Goal: Information Seeking & Learning: Learn about a topic

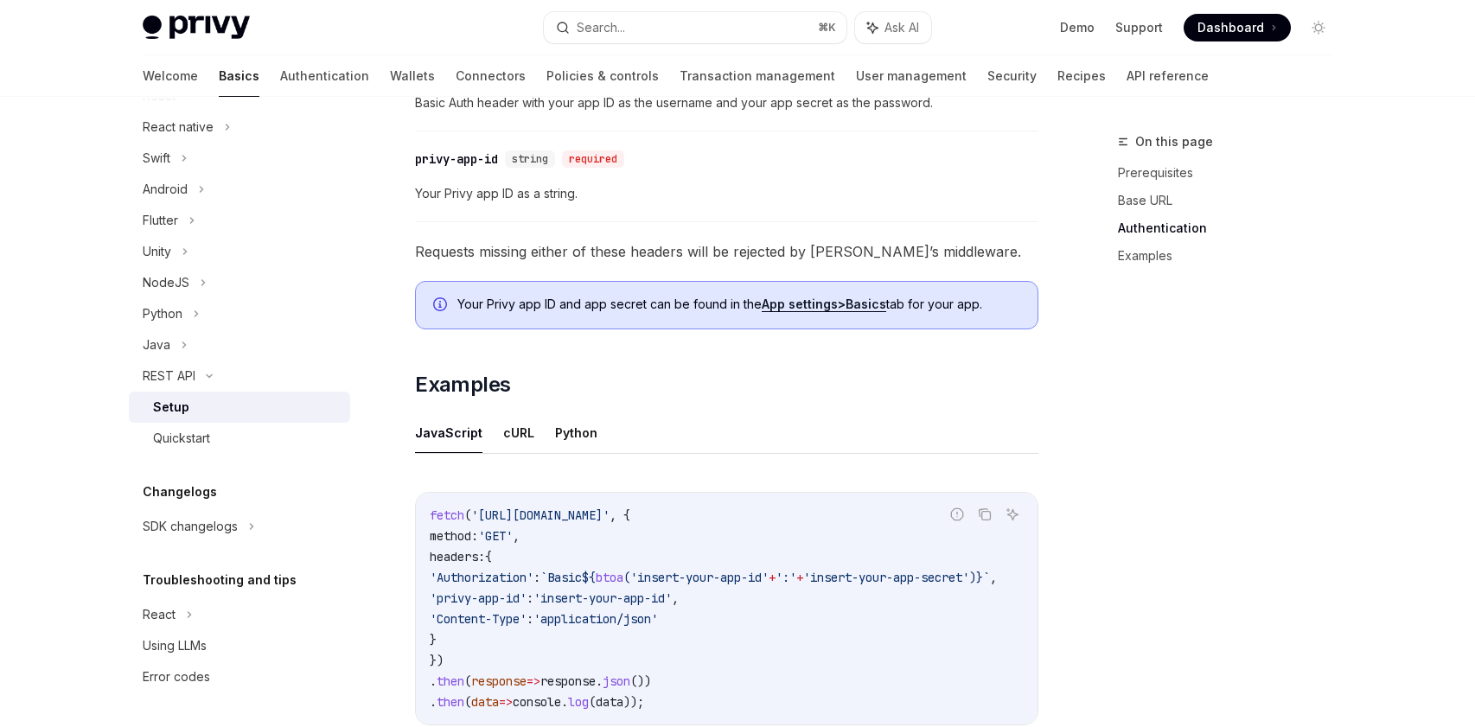
scroll to position [623, 0]
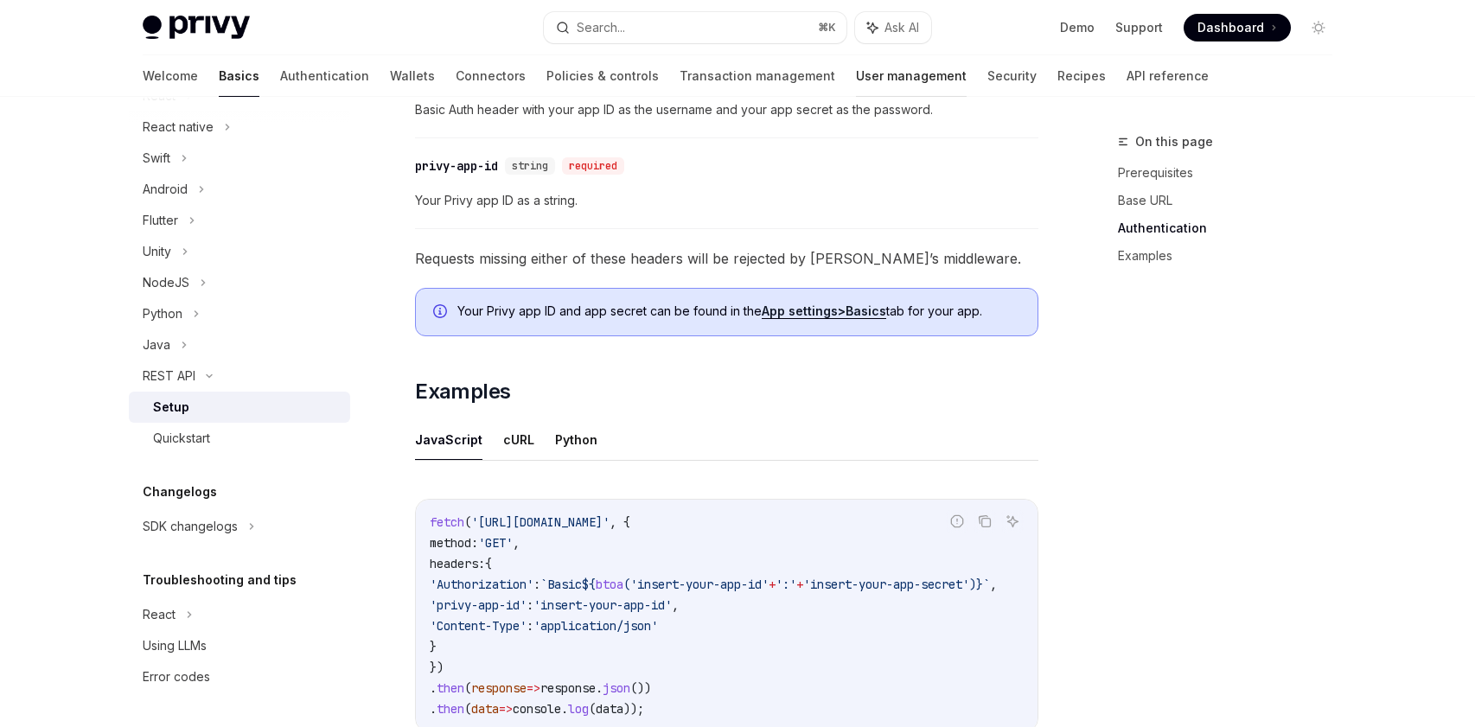
click at [856, 79] on link "User management" at bounding box center [911, 75] width 111 height 41
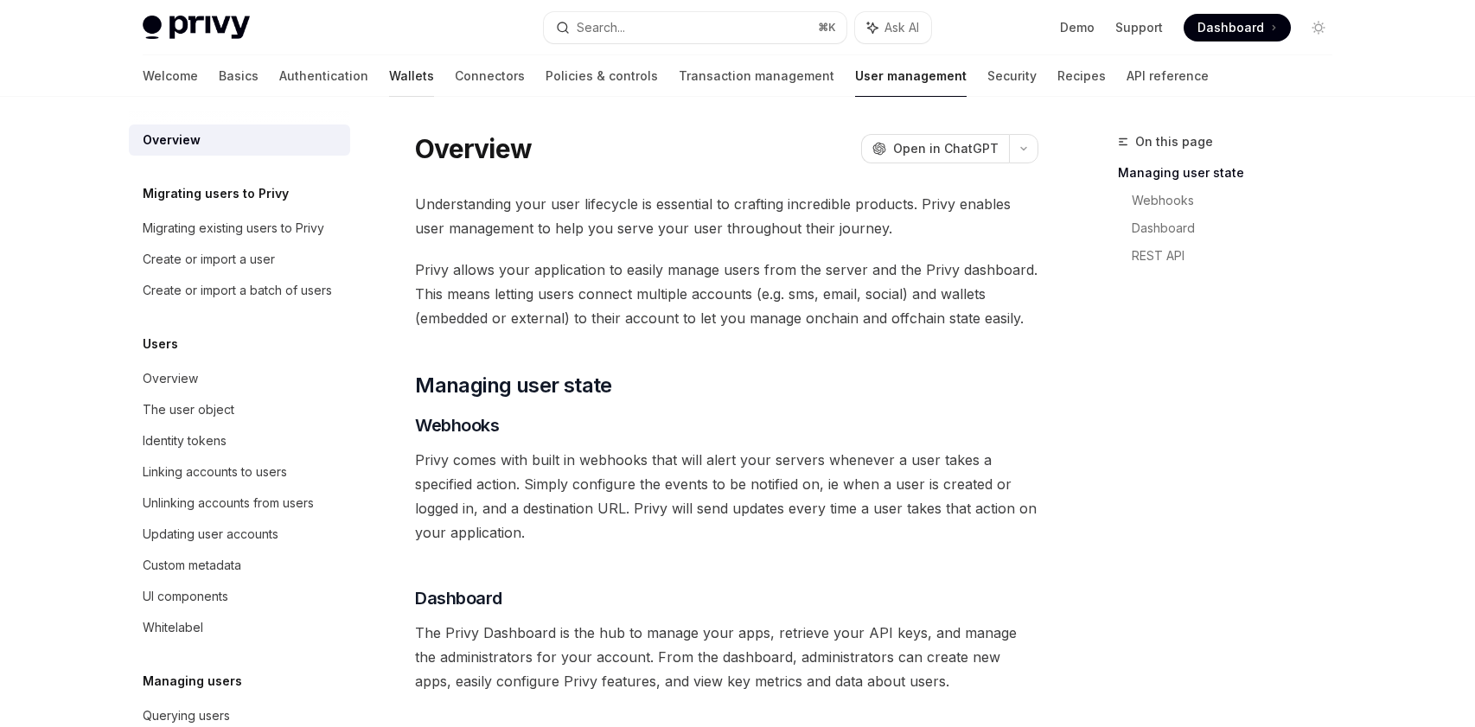
click at [389, 83] on link "Wallets" at bounding box center [411, 75] width 45 height 41
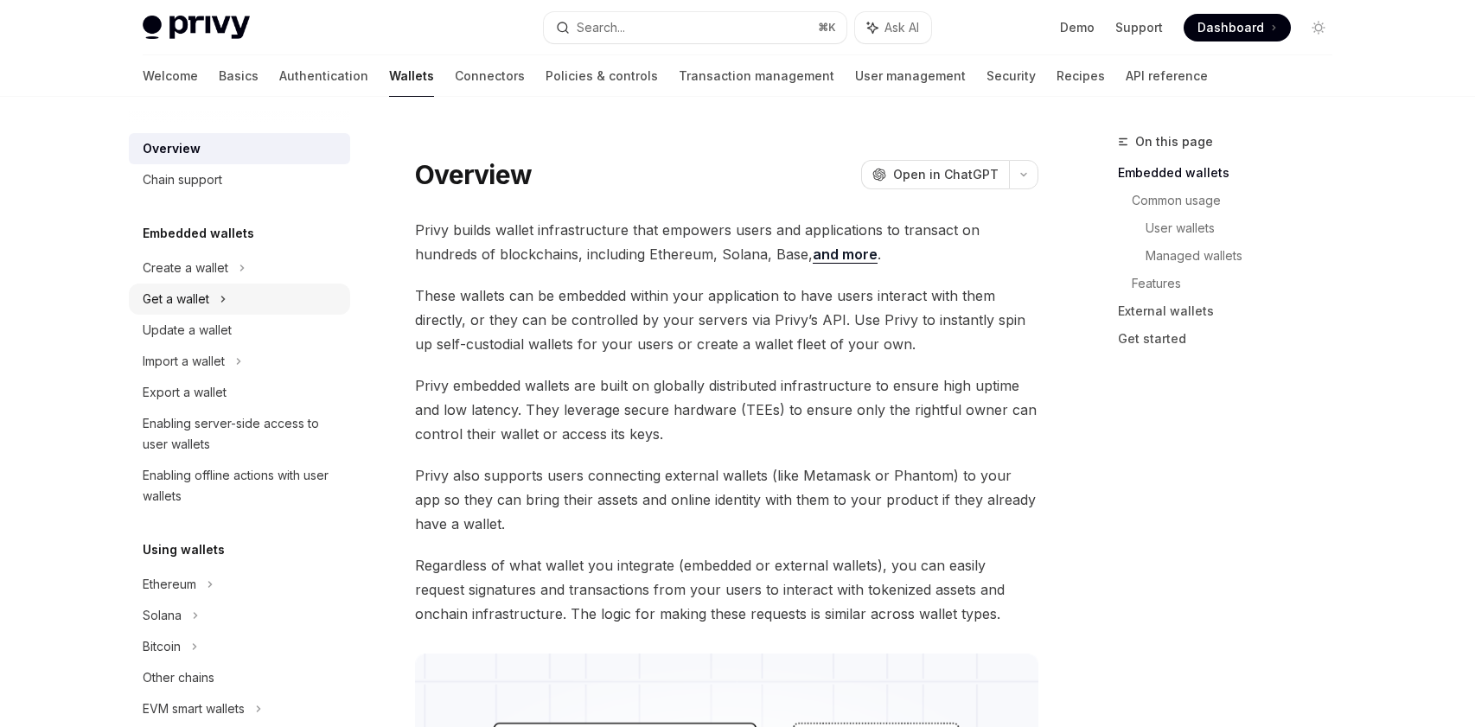
click at [208, 290] on div "Get a wallet" at bounding box center [176, 299] width 67 height 21
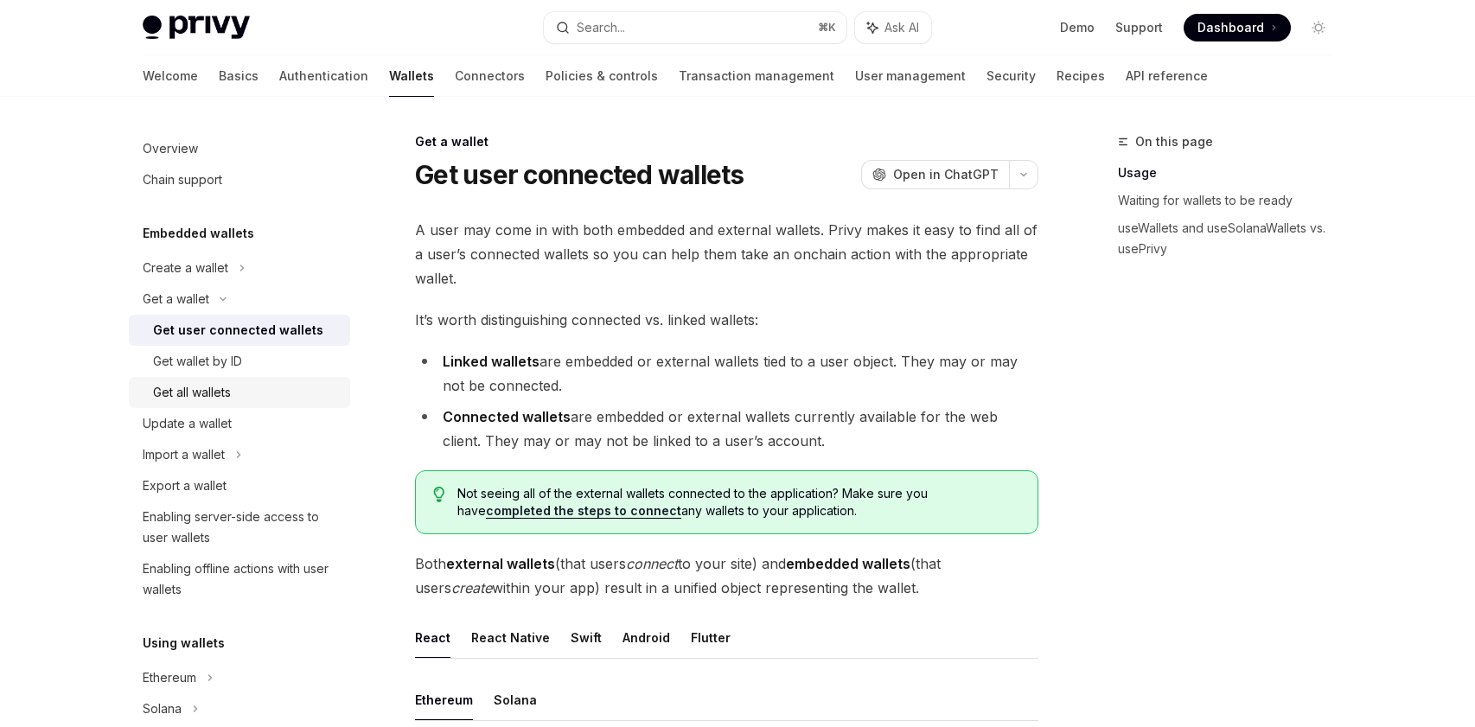
click at [231, 390] on div "Get all wallets" at bounding box center [192, 392] width 78 height 21
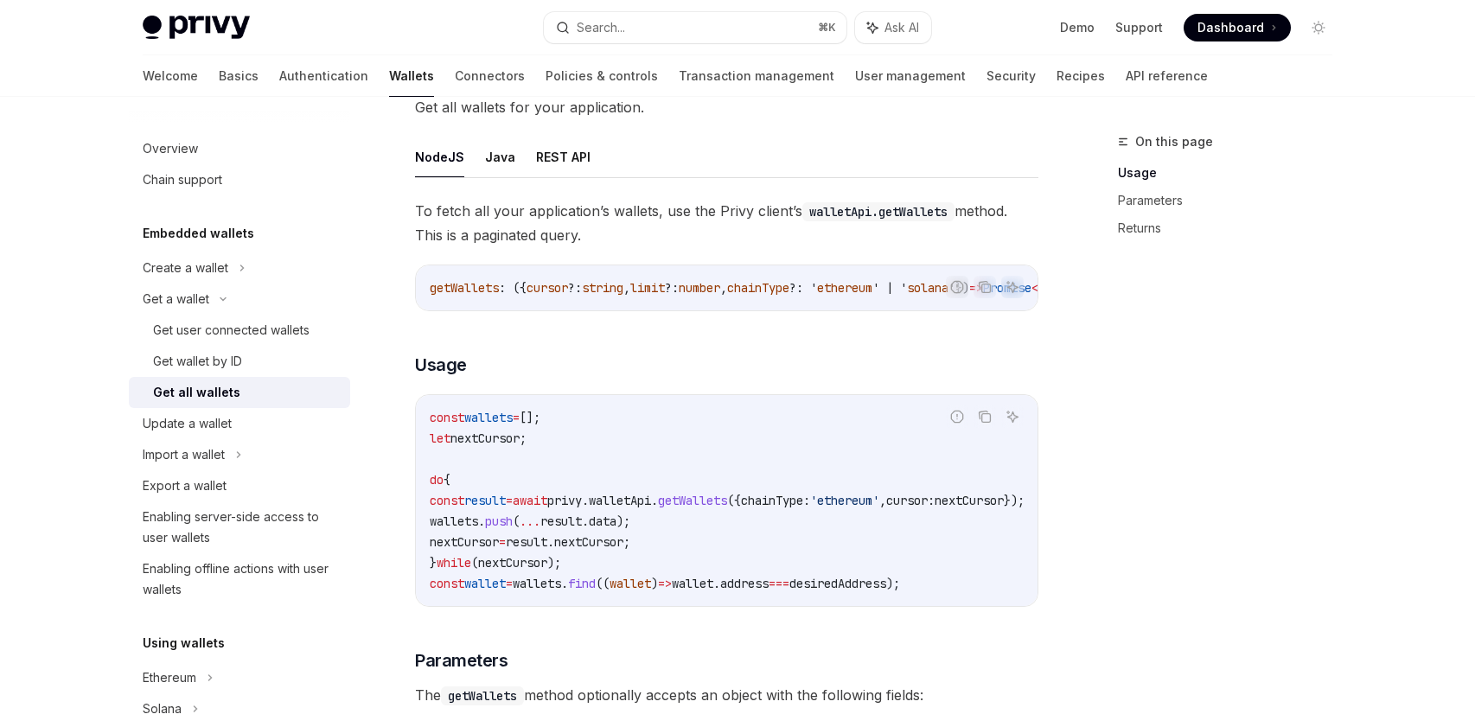
scroll to position [125, 0]
click at [237, 337] on div "Get user connected wallets" at bounding box center [231, 330] width 156 height 21
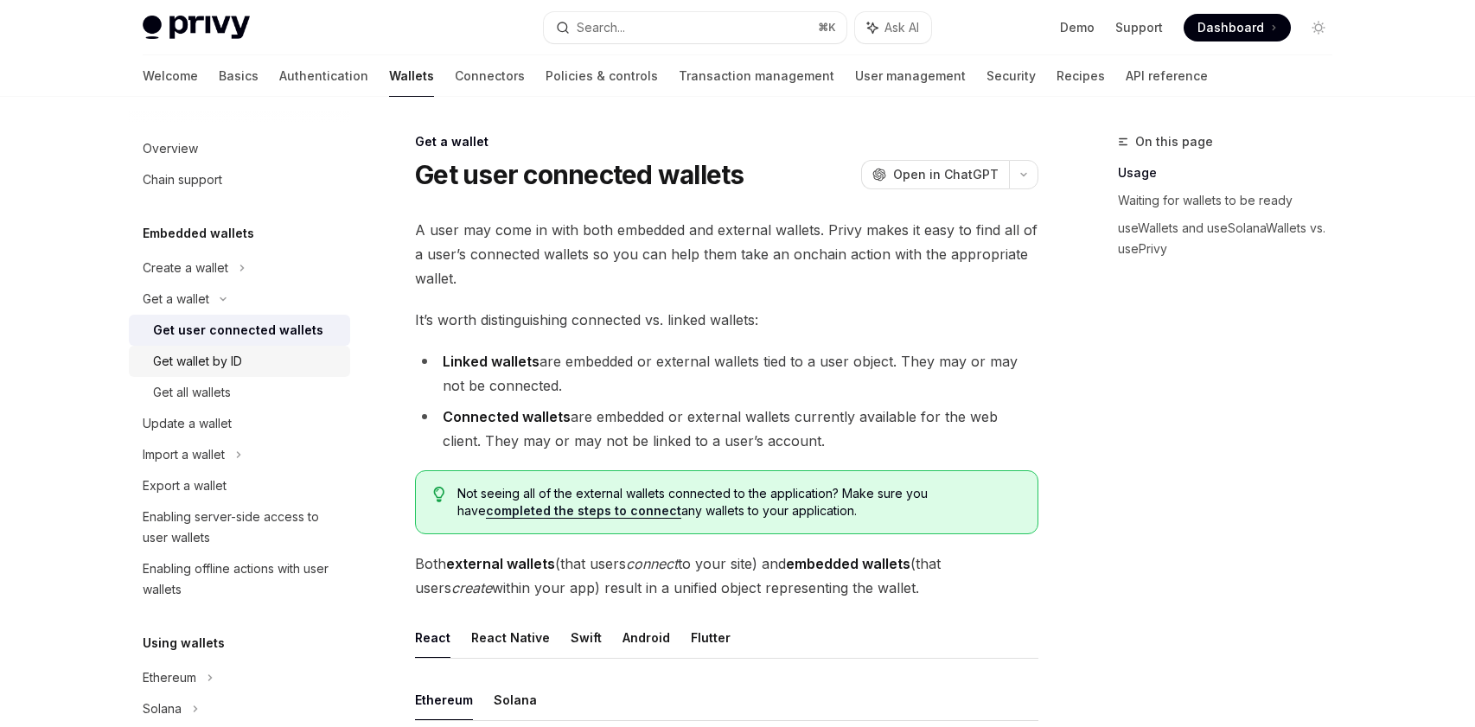
click at [289, 369] on div "Get wallet by ID" at bounding box center [246, 361] width 187 height 21
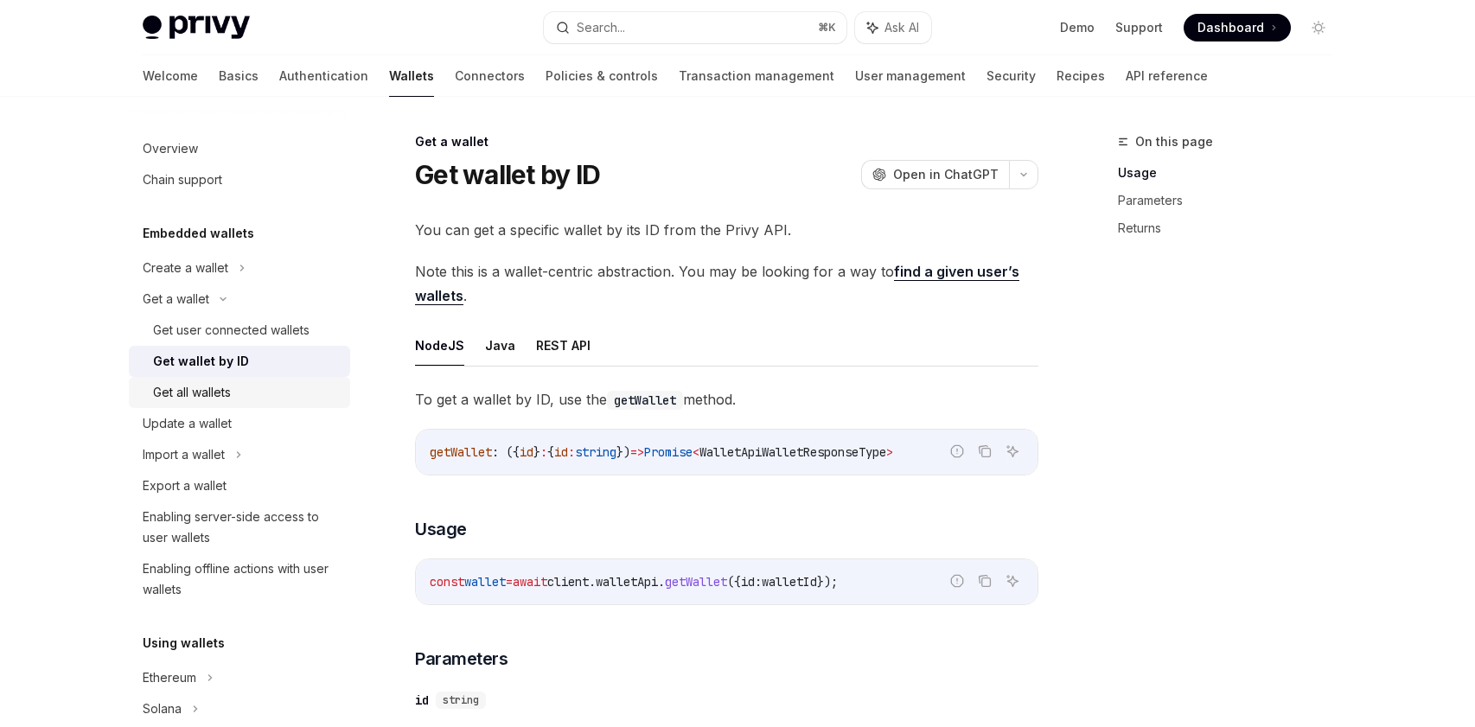
click at [230, 398] on div "Get all wallets" at bounding box center [192, 392] width 78 height 21
type textarea "*"
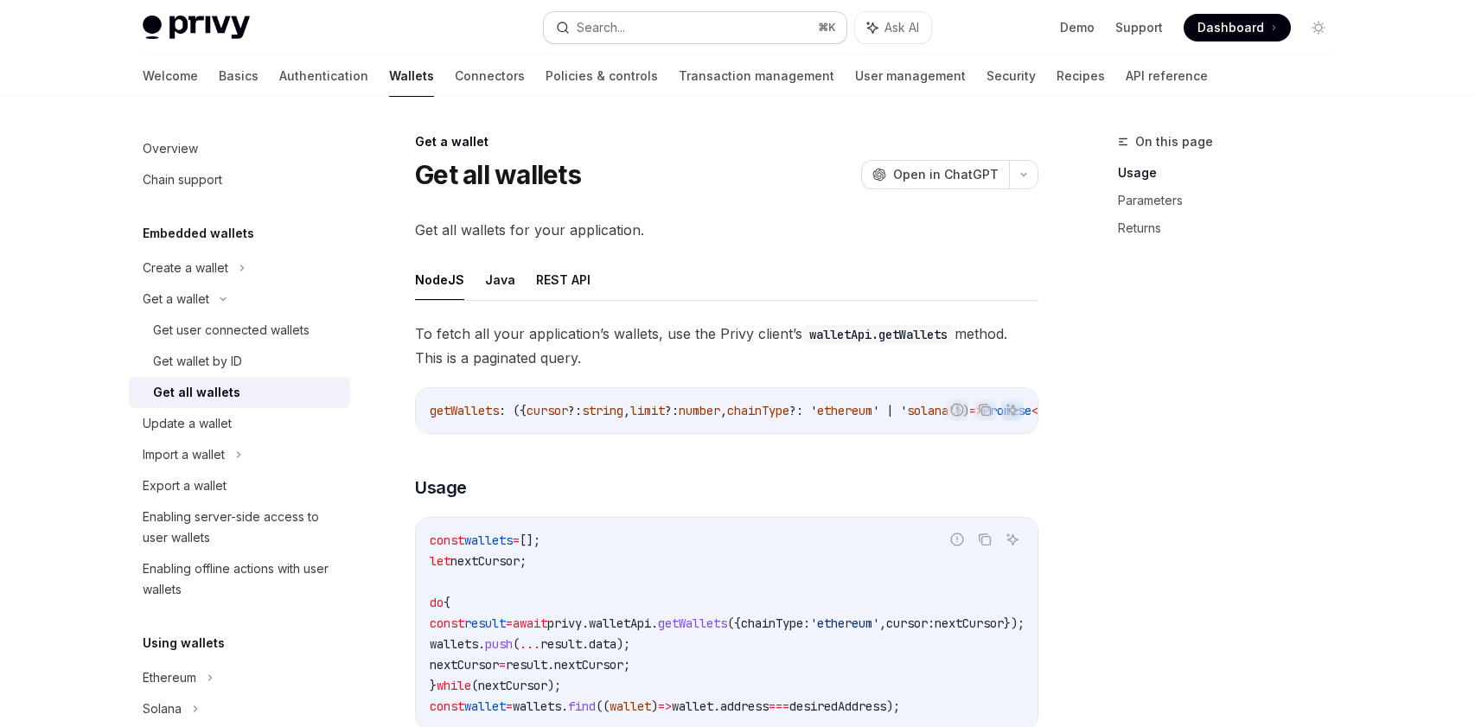
click at [632, 26] on button "Search... ⌘ K" at bounding box center [695, 27] width 303 height 31
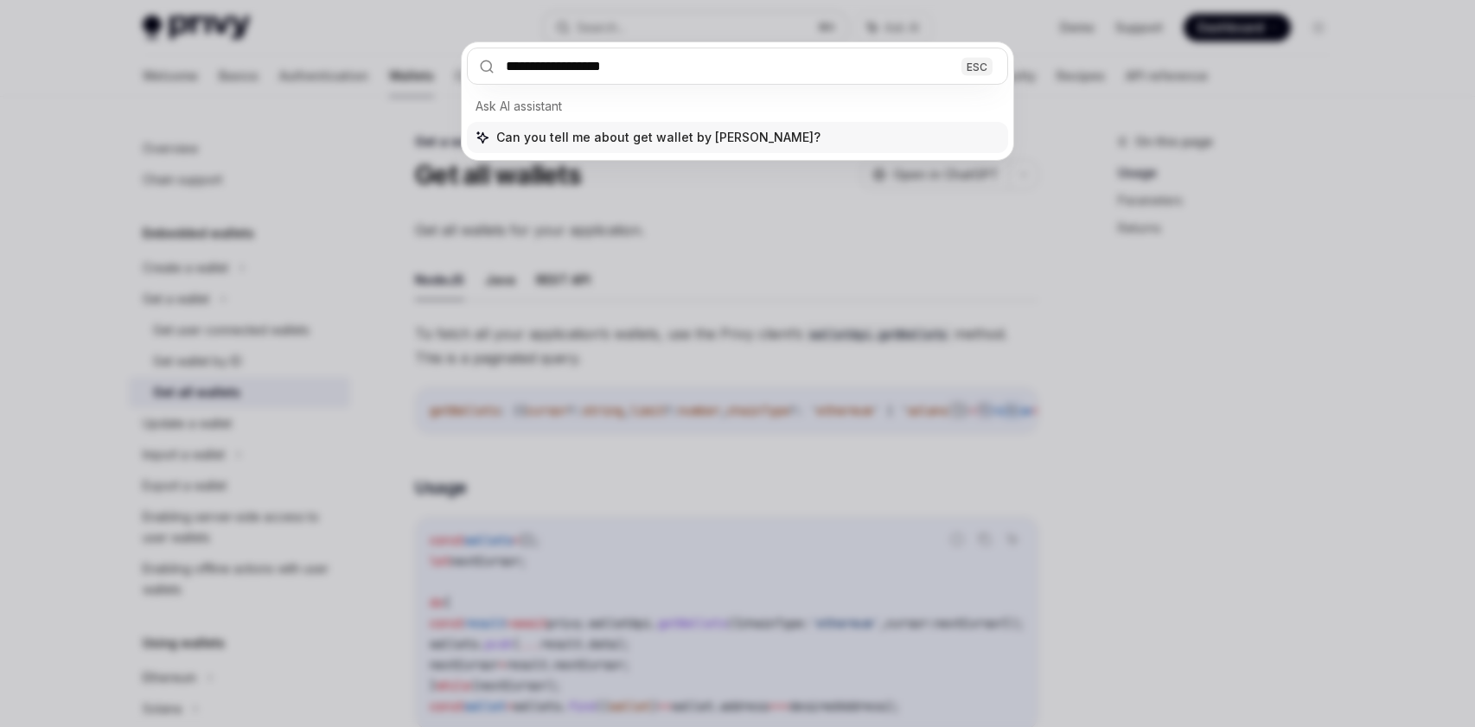
type input "**********"
type textarea "*"
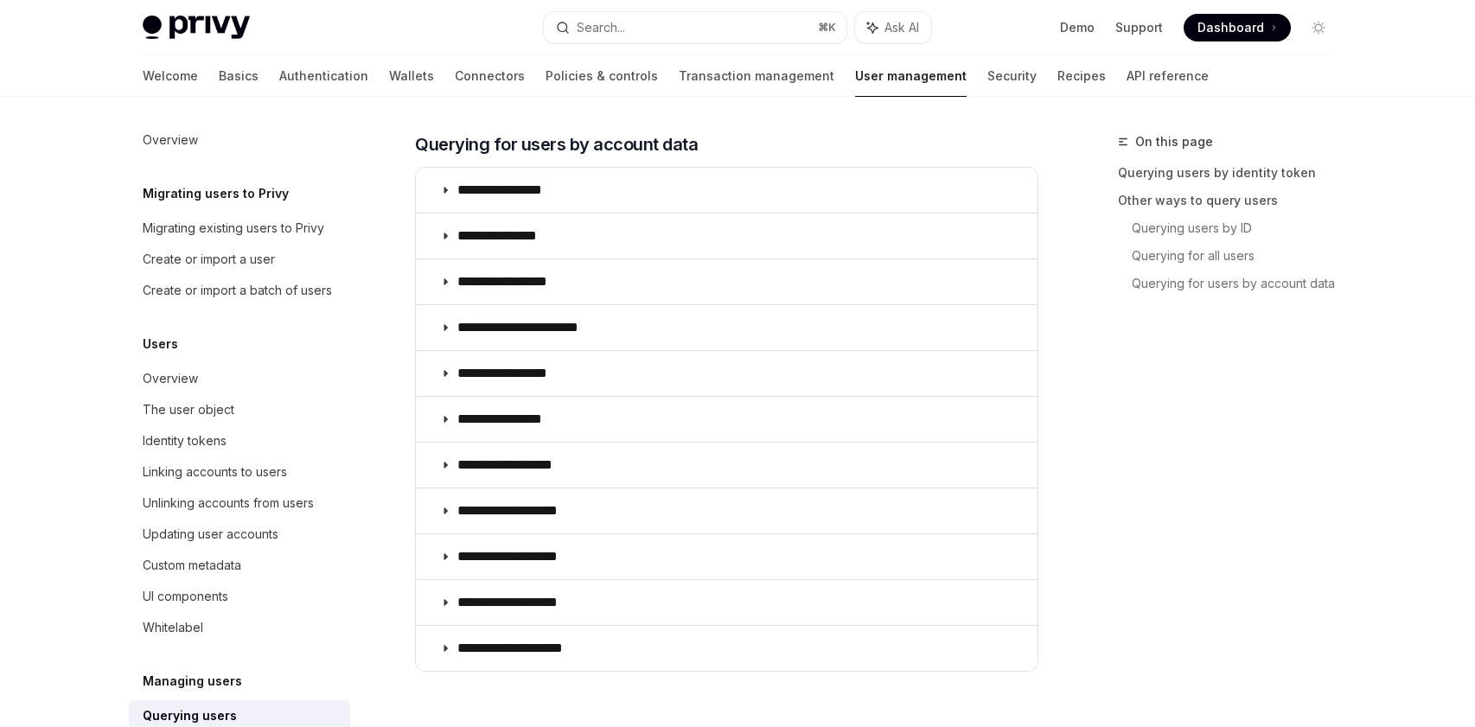
scroll to position [252, 0]
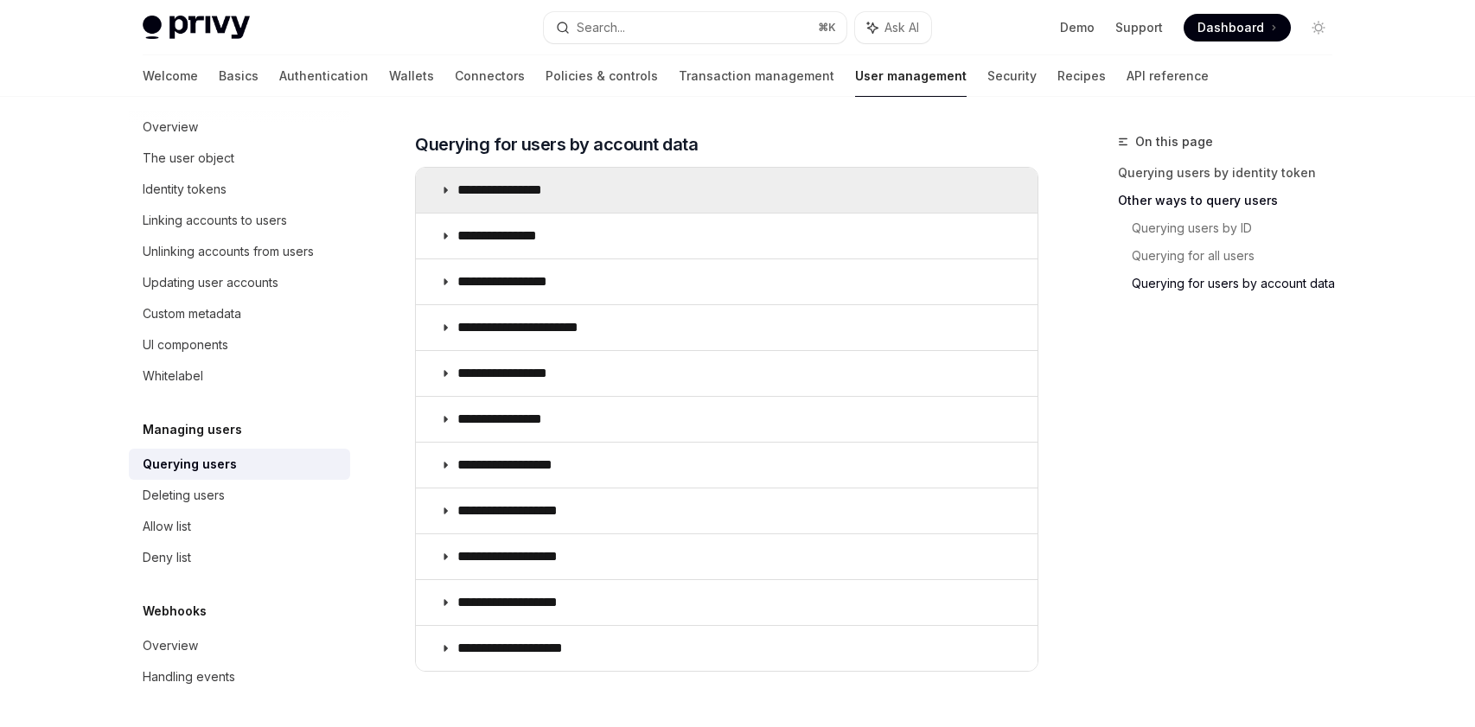
click at [611, 176] on summary "**********" at bounding box center [726, 190] width 621 height 45
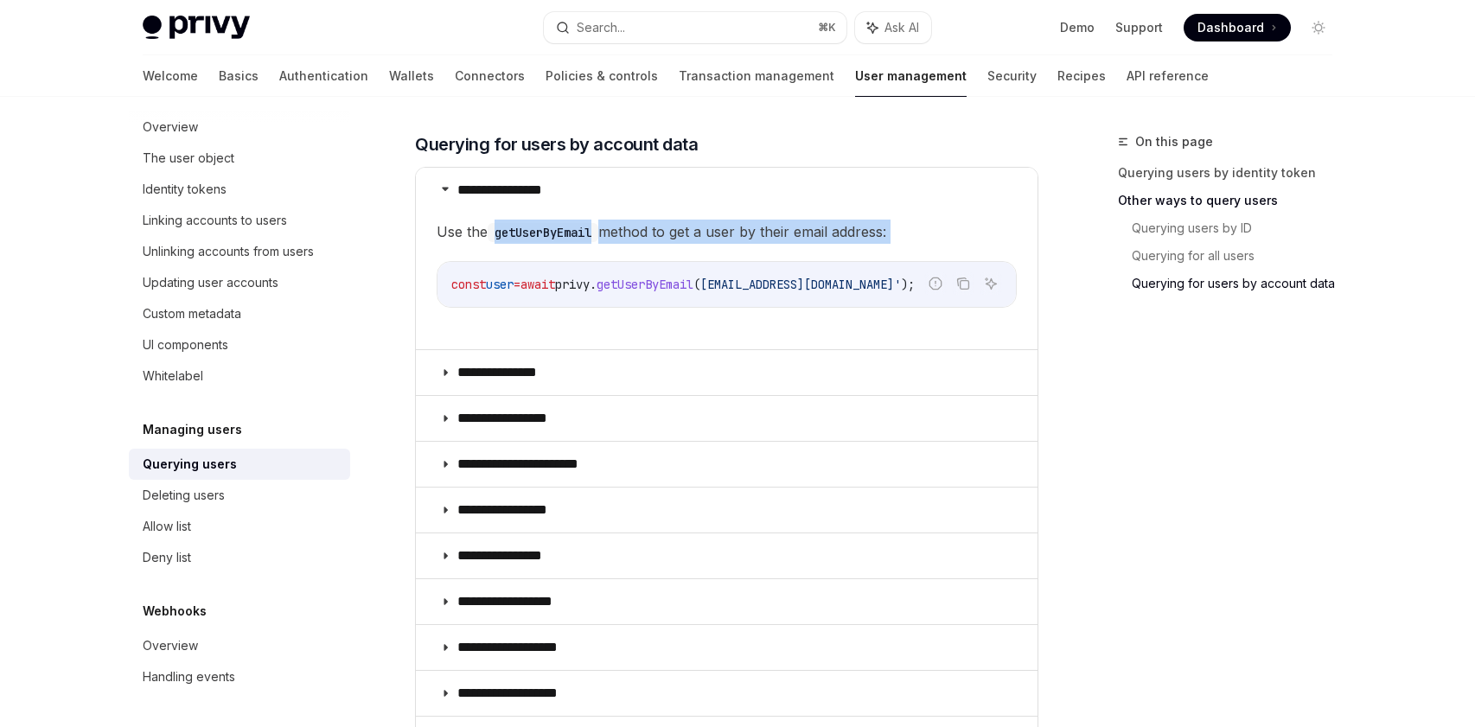
drag, startPoint x: 500, startPoint y: 230, endPoint x: 601, endPoint y: 245, distance: 102.2
click at [601, 245] on children "Use the getUserByEmail method to get a user by their email address: Report inco…" at bounding box center [726, 278] width 580 height 116
click at [575, 238] on code "getUserByEmail" at bounding box center [542, 232] width 111 height 19
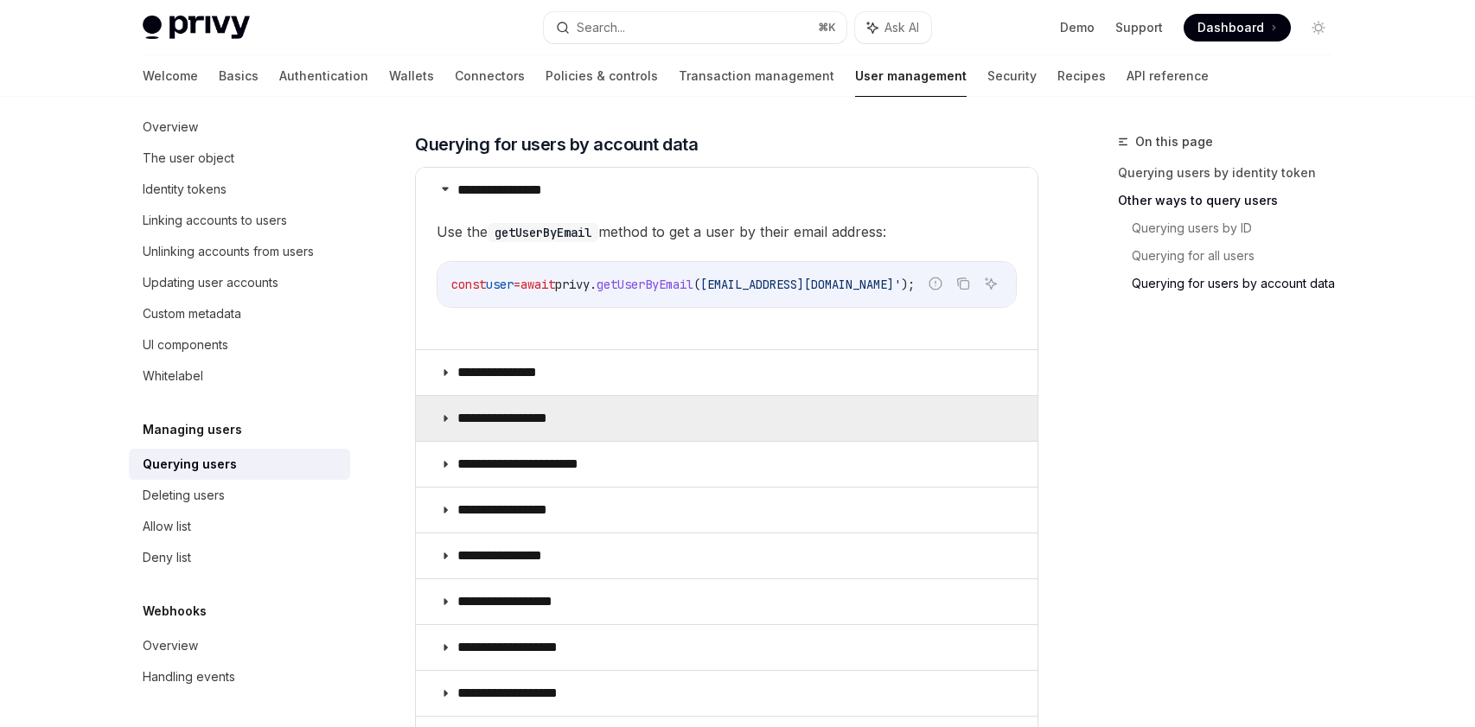
click at [562, 429] on summary "**********" at bounding box center [726, 418] width 621 height 45
